Goal: Information Seeking & Learning: Learn about a topic

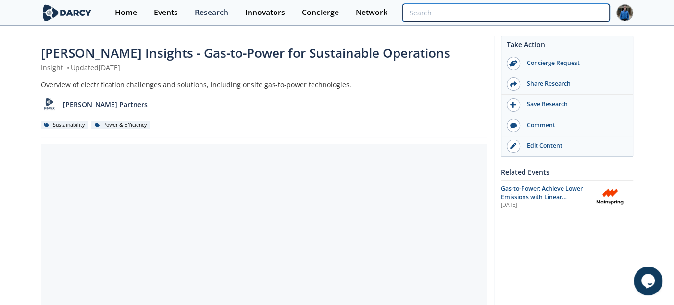
click at [558, 13] on input "search" at bounding box center [505, 13] width 207 height 18
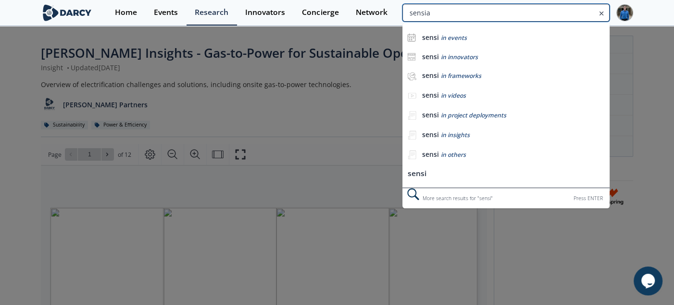
type input "sensia"
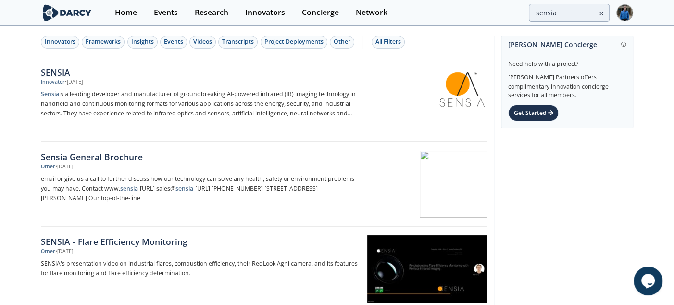
click at [59, 71] on div "SENSIA" at bounding box center [200, 72] width 318 height 12
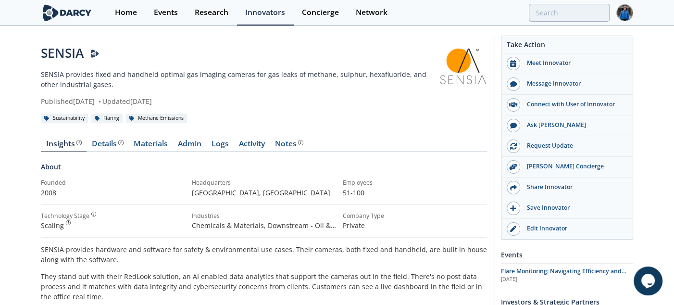
click at [127, 73] on p "SENSIA provides fixed and handheld optimal gas imaging cameras for gas leaks of…" at bounding box center [240, 79] width 398 height 20
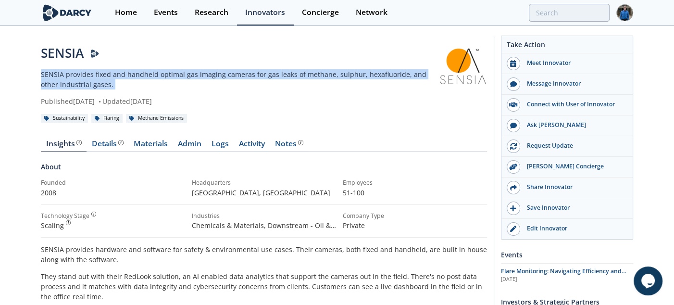
click at [127, 73] on p "SENSIA provides fixed and handheld optimal gas imaging cameras for gas leaks of…" at bounding box center [240, 79] width 398 height 20
click at [173, 75] on p "SENSIA provides fixed and handheld optimal gas imaging cameras for gas leaks of…" at bounding box center [240, 79] width 398 height 20
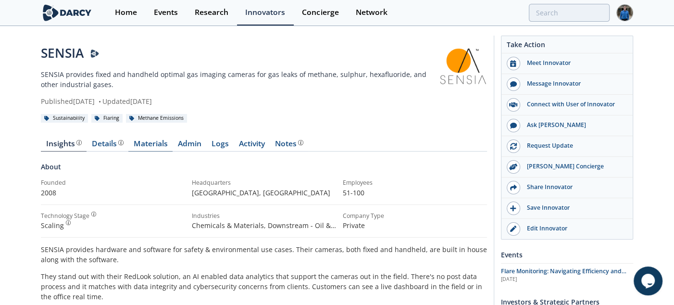
click at [151, 142] on link "Materials" at bounding box center [150, 146] width 44 height 12
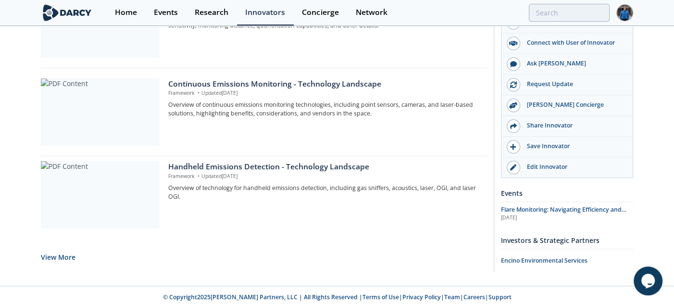
scroll to position [829, 0]
